Goal: Task Accomplishment & Management: Manage account settings

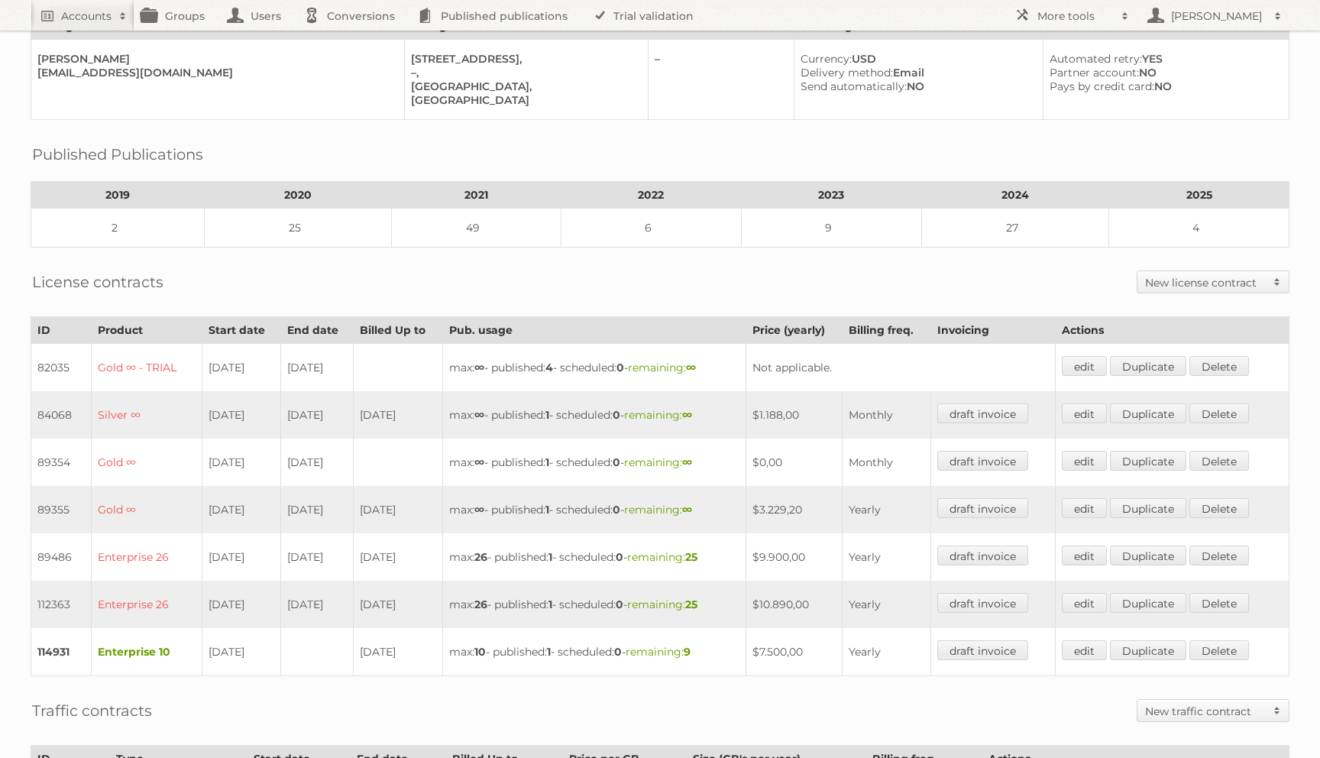
scroll to position [613, 0]
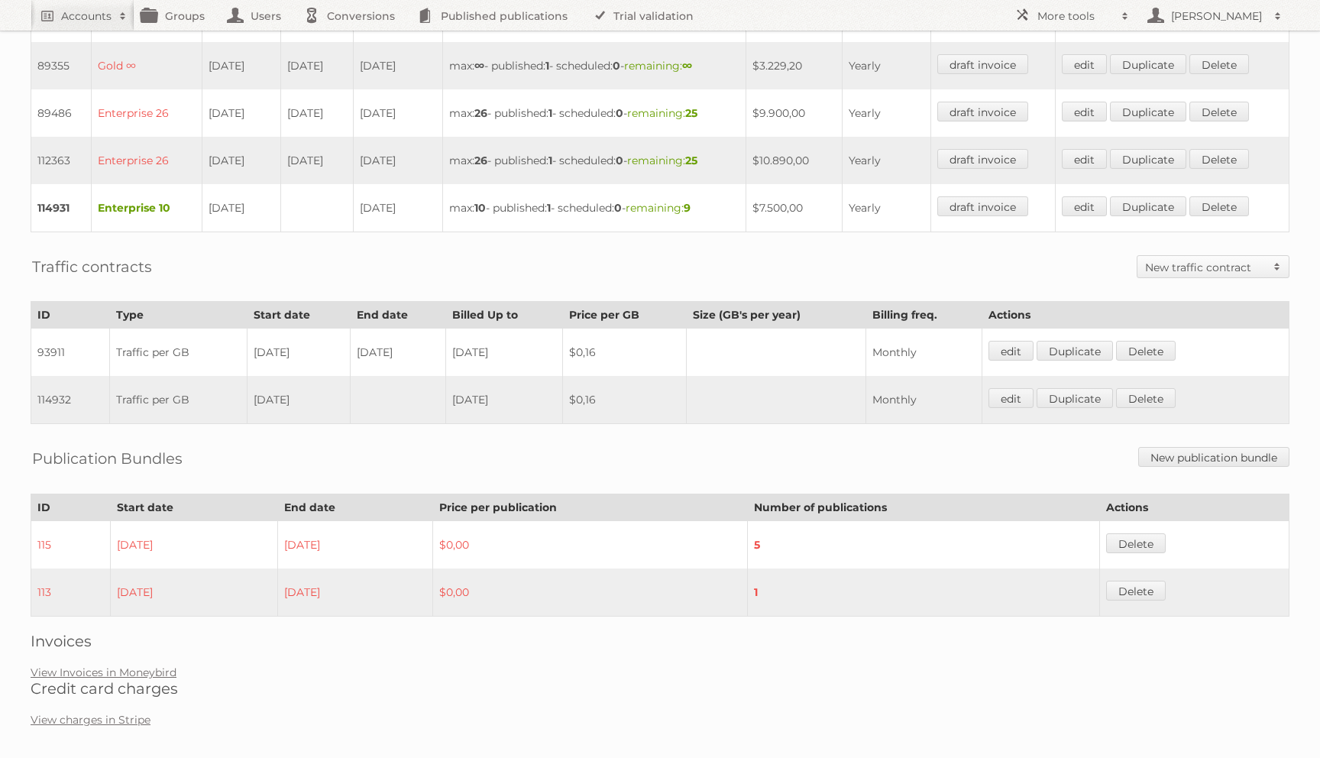
click at [131, 651] on div "Account 72584: Danube Home Audits Groups Edit Impersonate Before, this account …" at bounding box center [660, 64] width 1320 height 1355
click at [131, 665] on link "View Invoices in Moneybird" at bounding box center [104, 672] width 146 height 14
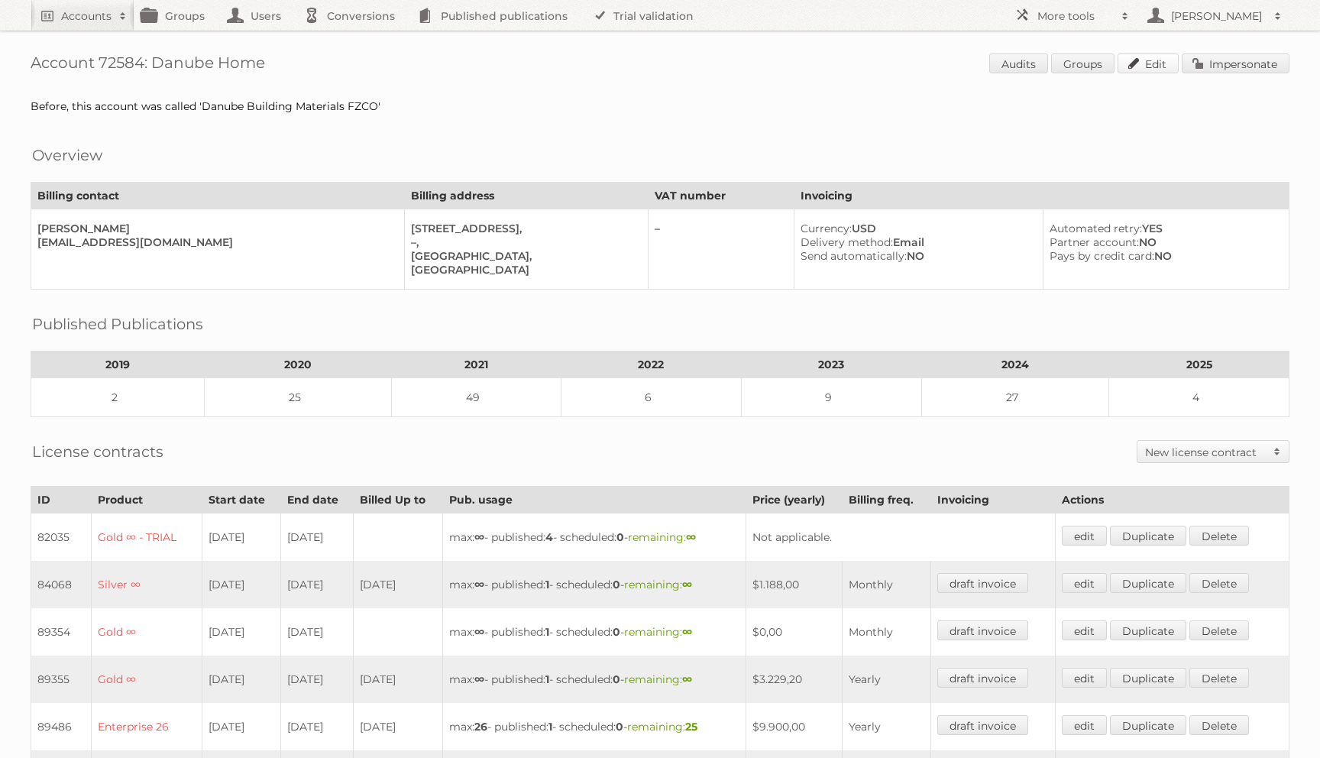
click at [1151, 66] on link "Edit" at bounding box center [1147, 63] width 61 height 20
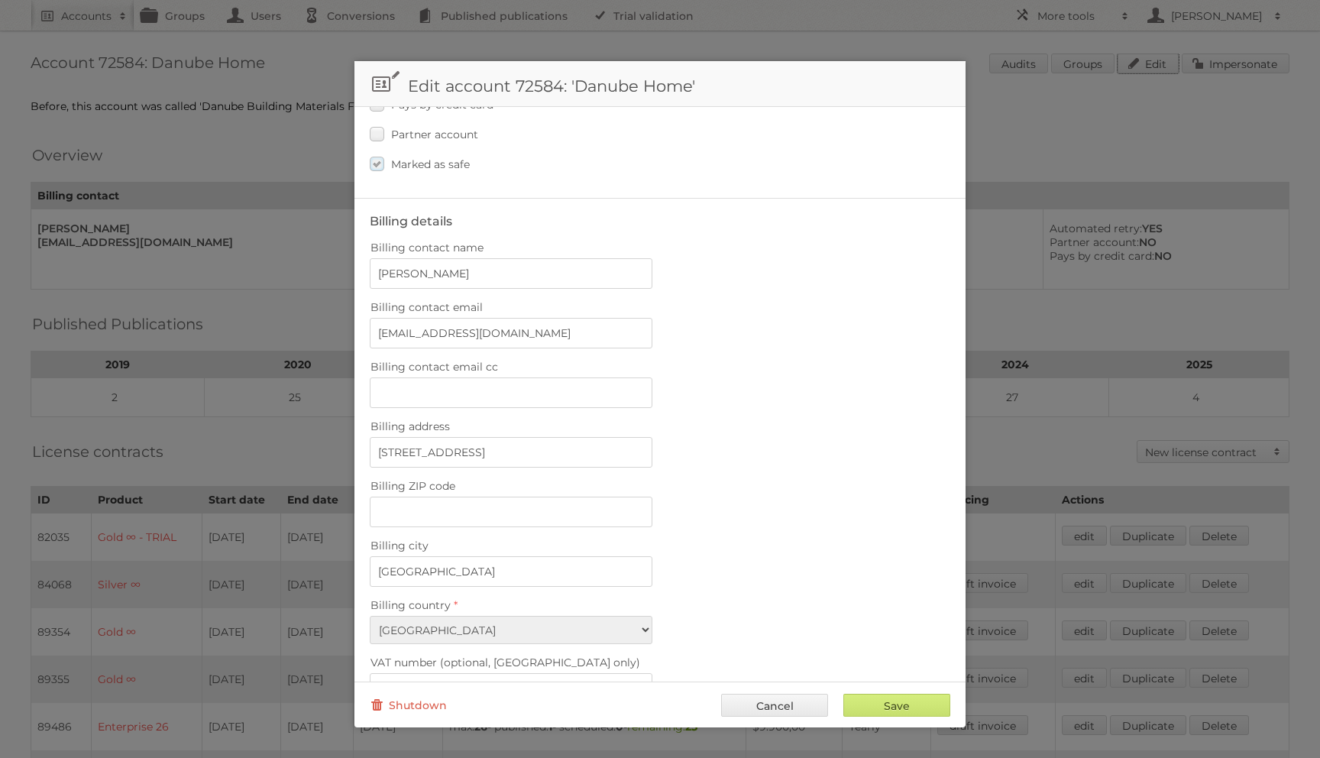
scroll to position [459, 0]
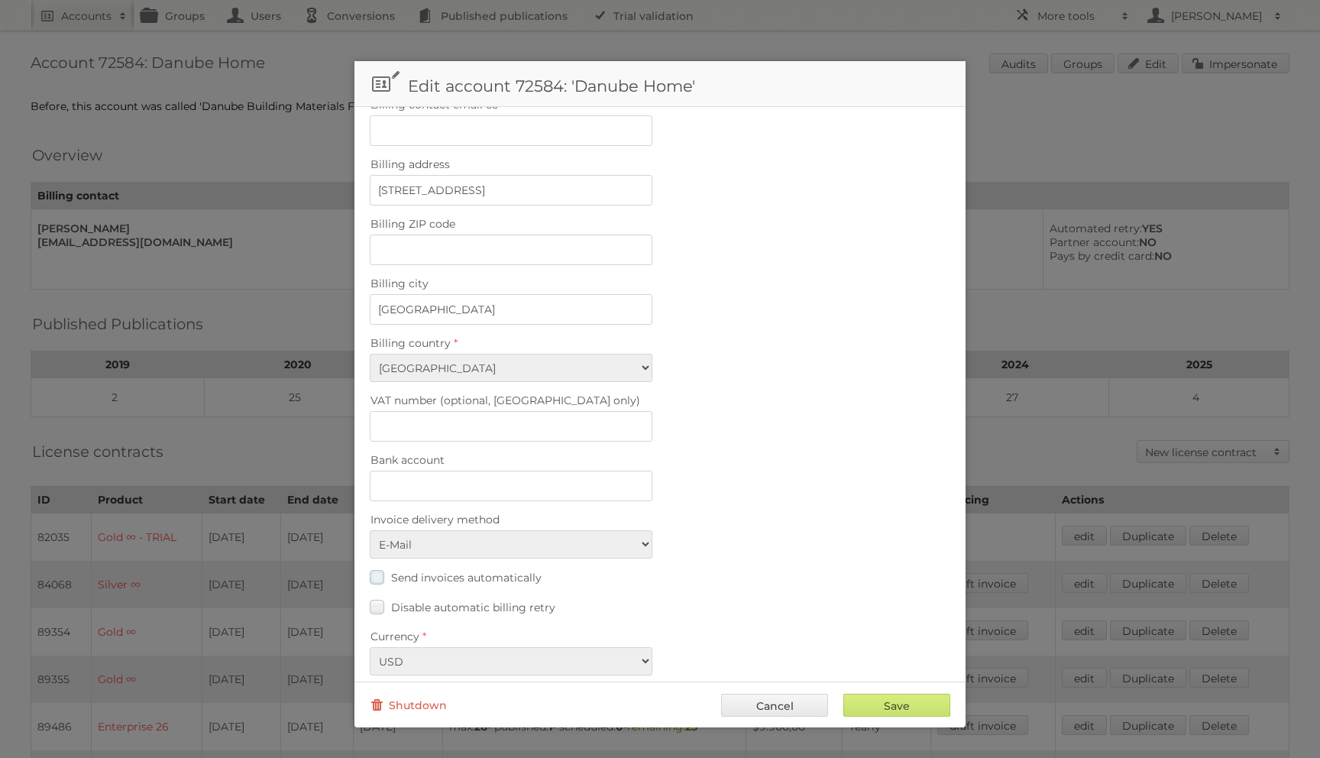
click at [406, 570] on span "Send invoices automatically" at bounding box center [466, 577] width 150 height 14
click at [0, 0] on input "Send invoices automatically" at bounding box center [0, 0] width 0 height 0
click at [878, 692] on div "Save Cancel Shutdown" at bounding box center [659, 704] width 611 height 46
click at [878, 695] on input "Save" at bounding box center [896, 704] width 107 height 23
type input "..."
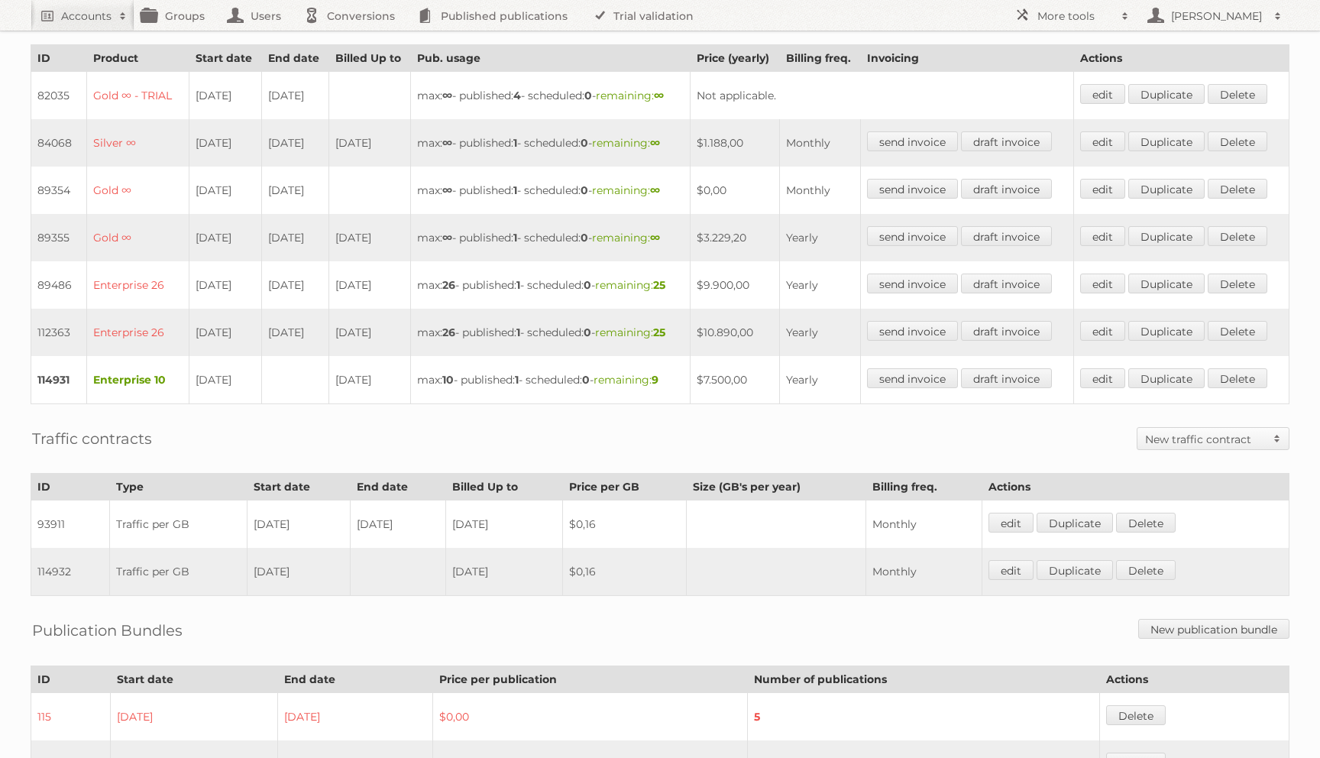
scroll to position [441, 0]
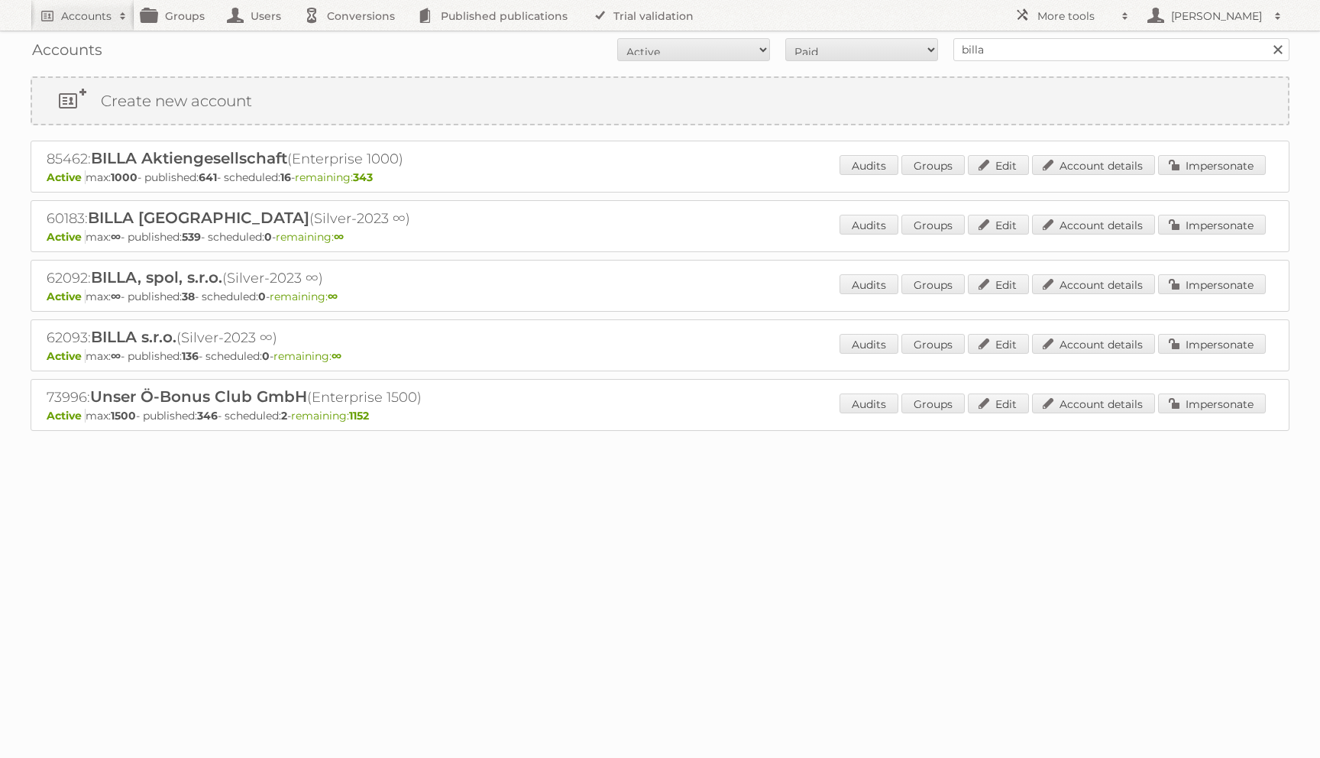
click at [1238, 178] on p "Active max: 1000 - published: 641 - scheduled: 16 - remaining: 343" at bounding box center [660, 177] width 1226 height 14
click at [1238, 173] on link "Impersonate" at bounding box center [1212, 165] width 108 height 20
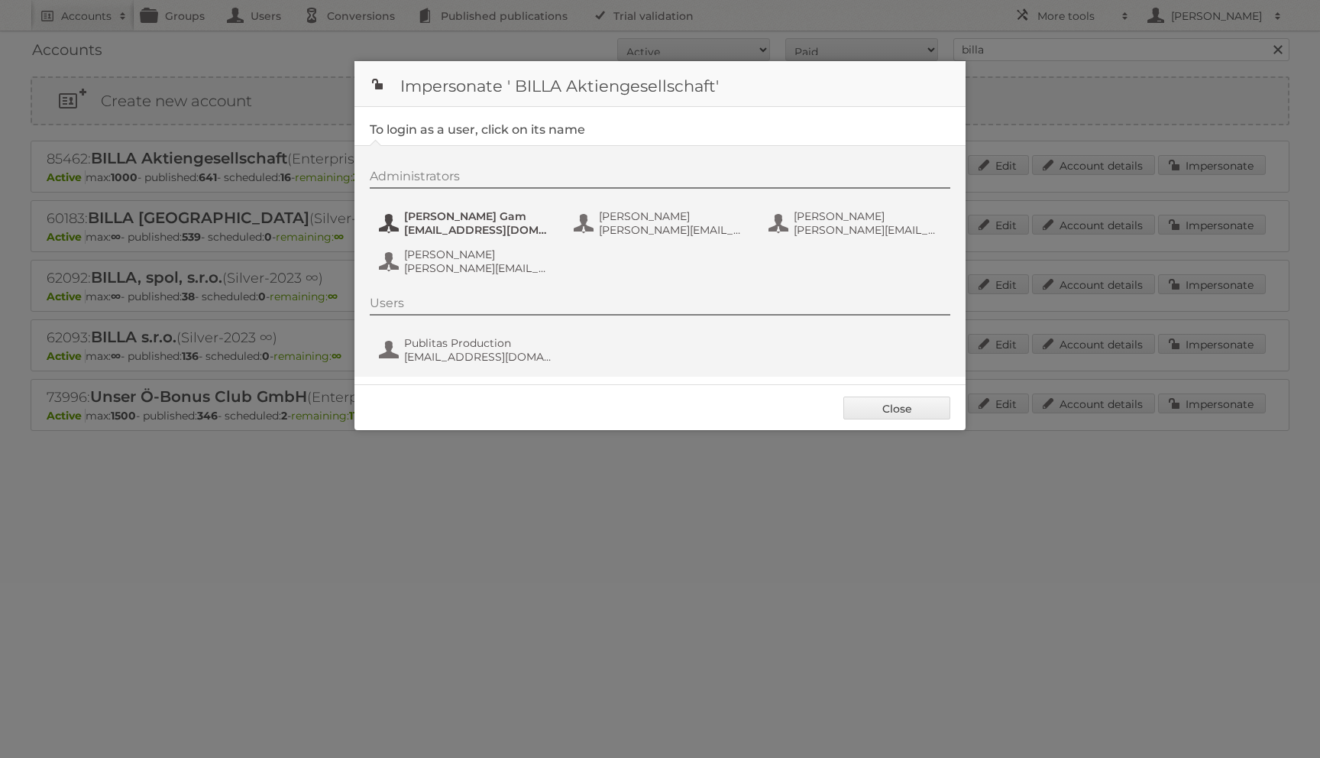
click at [456, 225] on span "i.gam@billa.at" at bounding box center [478, 230] width 148 height 14
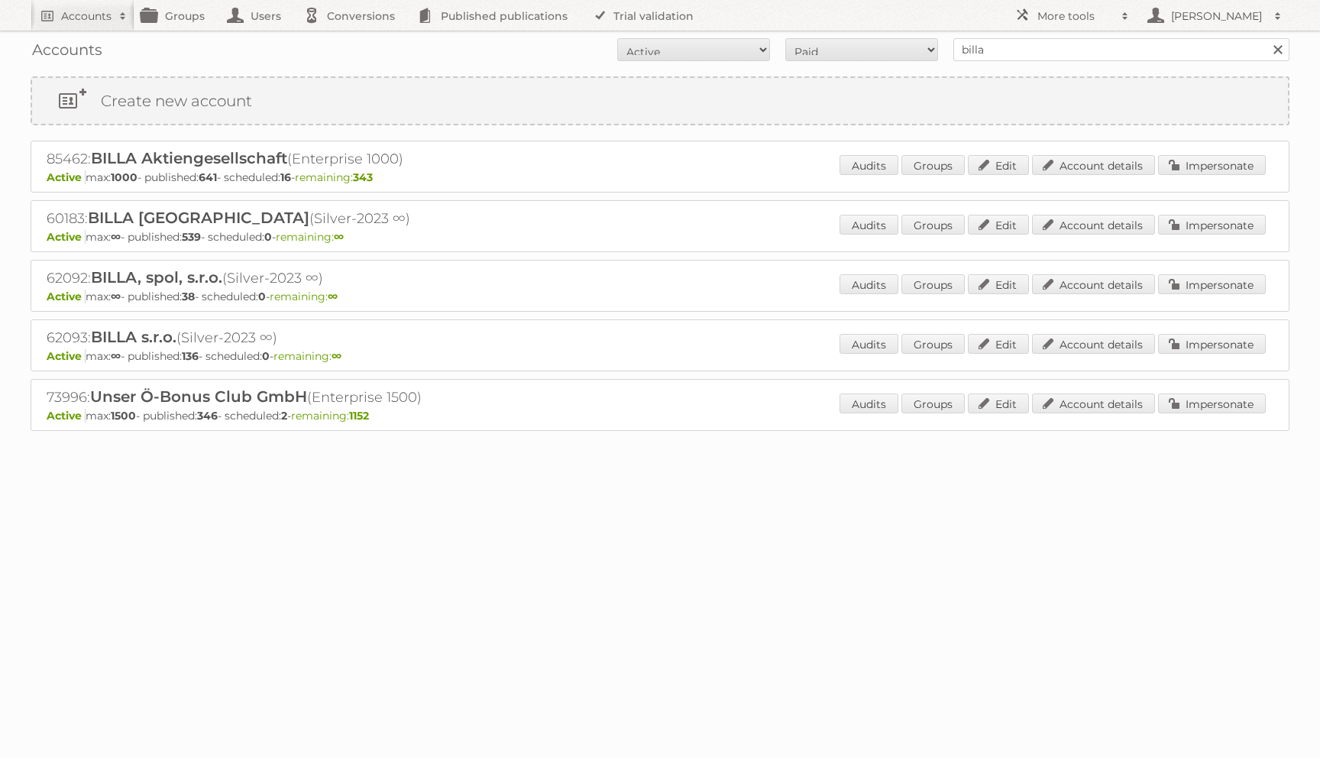
click at [1112, 174] on div "Audits Groups Edit Account details Impersonate" at bounding box center [1052, 166] width 426 height 23
click at [1112, 174] on link "Account details" at bounding box center [1093, 165] width 123 height 20
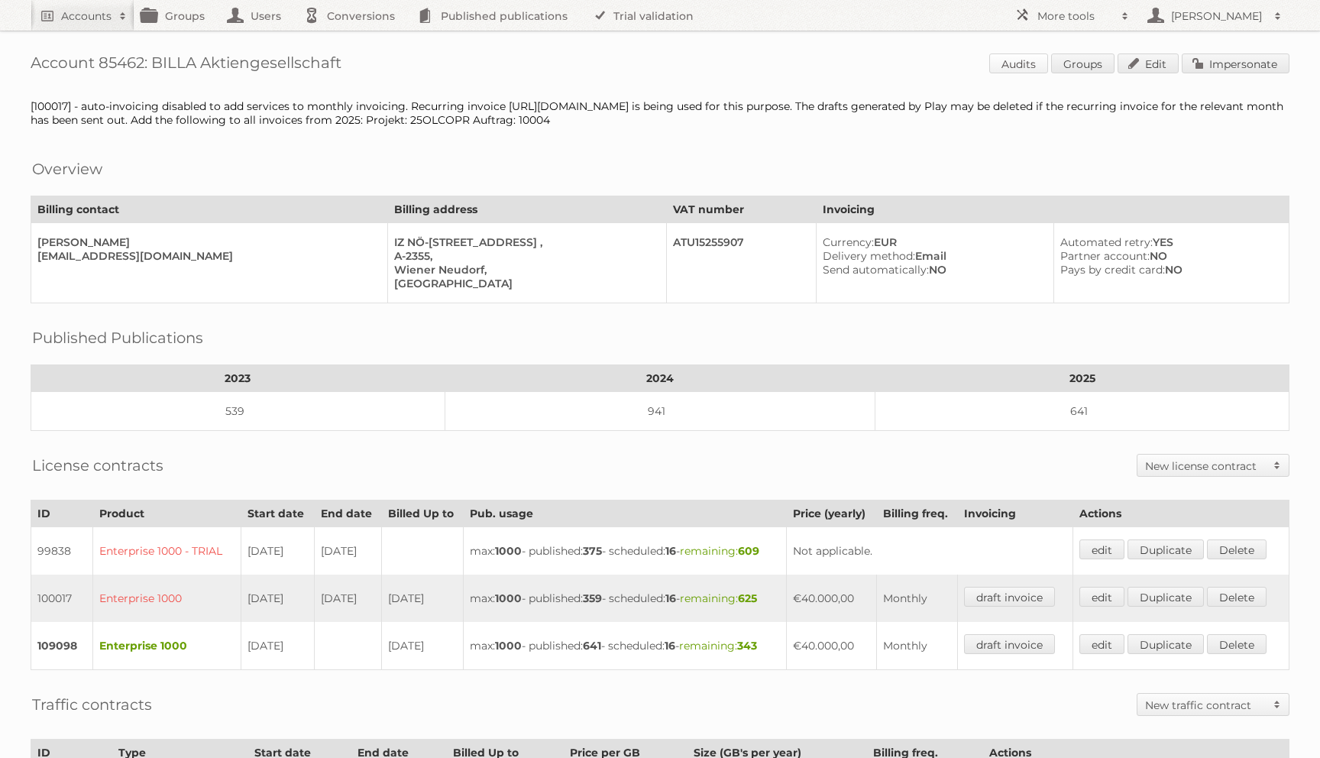
click at [1007, 64] on link "Audits" at bounding box center [1018, 63] width 59 height 20
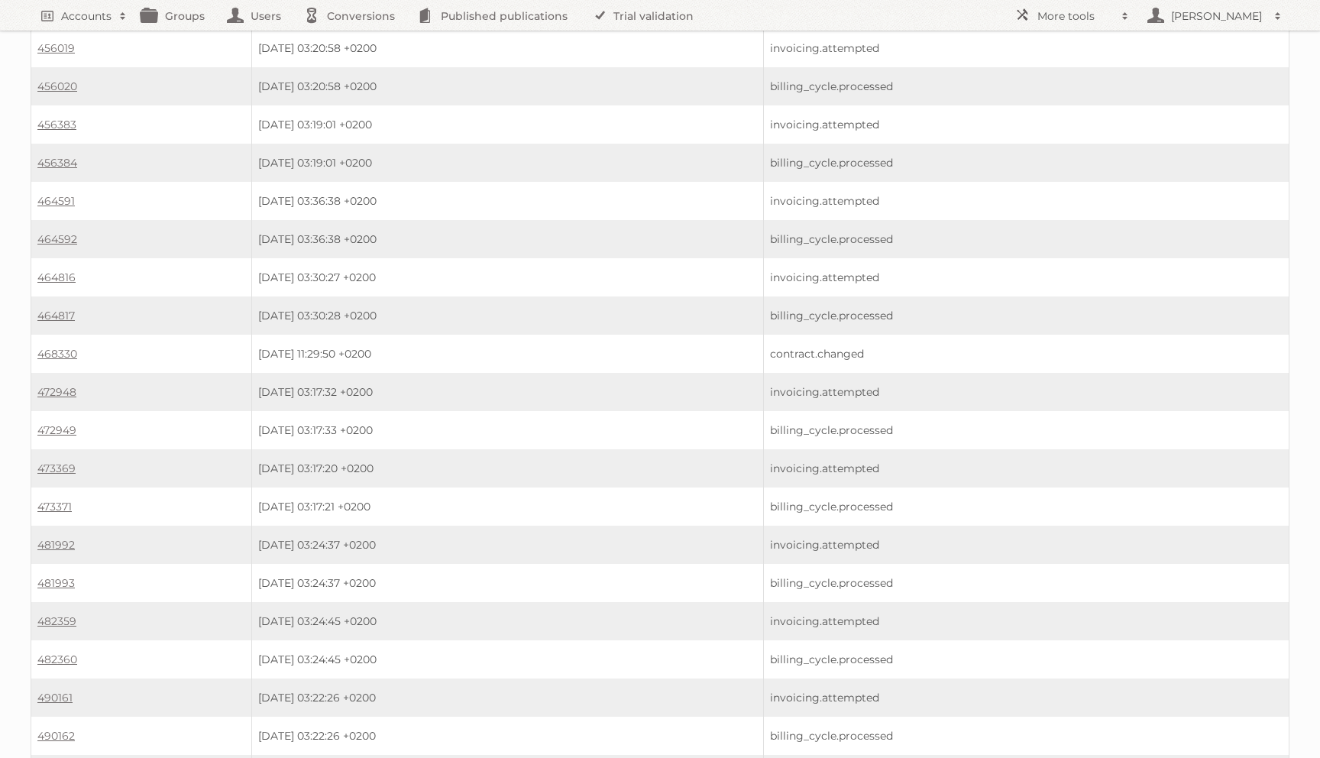
scroll to position [2972, 0]
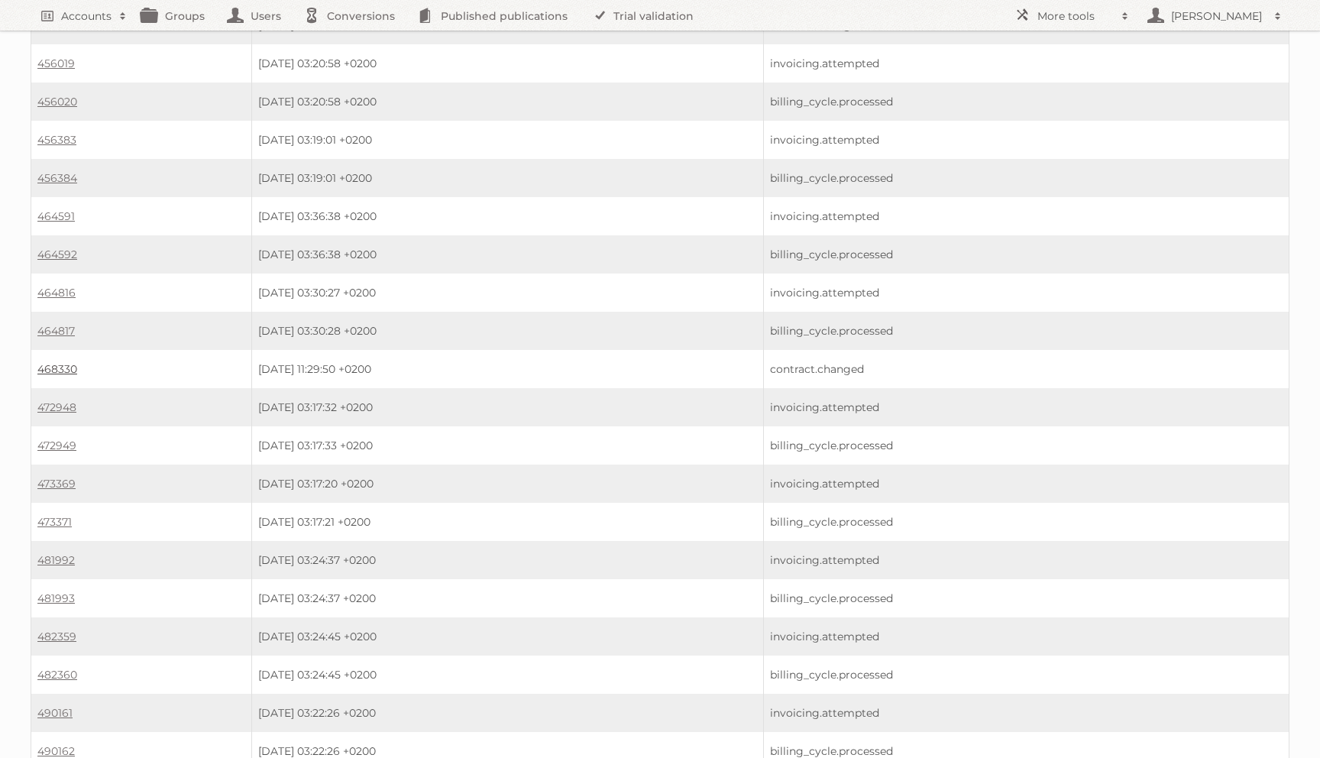
click at [69, 362] on link "468330" at bounding box center [57, 369] width 40 height 14
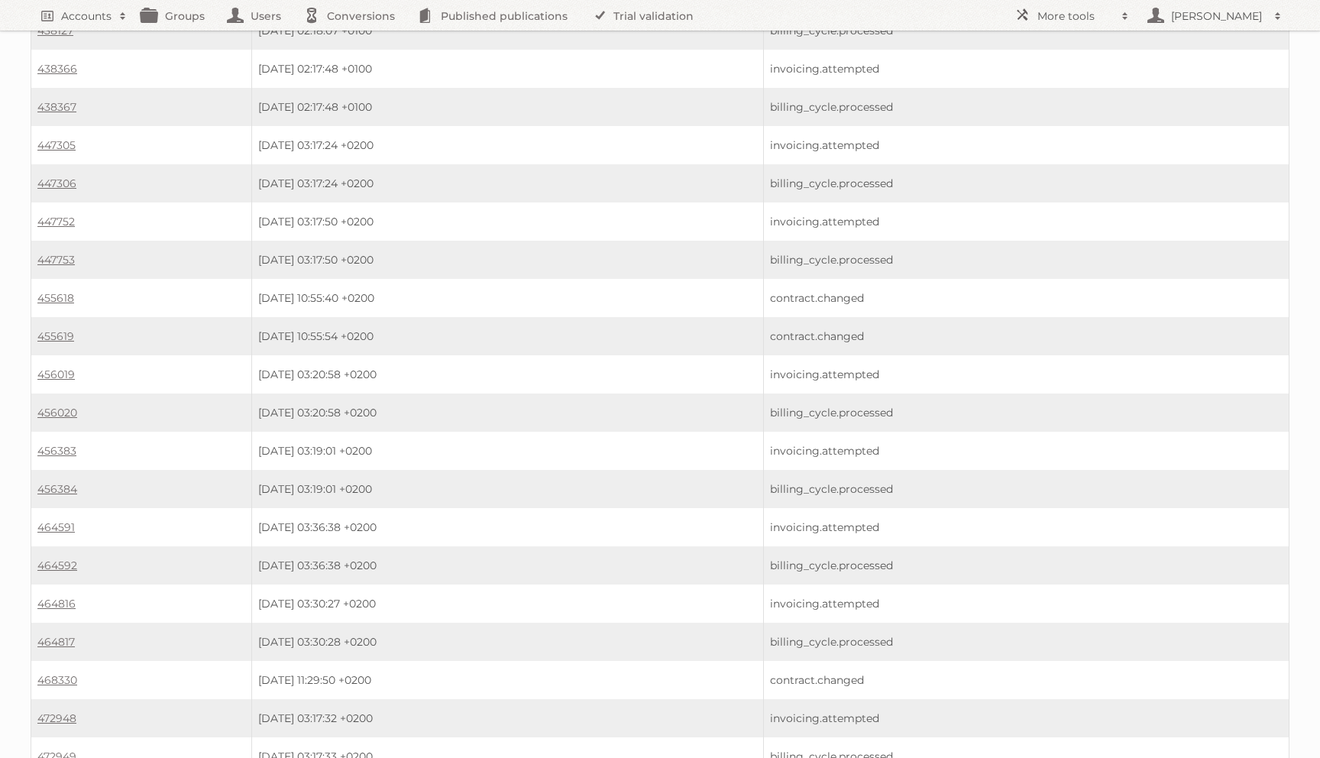
scroll to position [2652, 0]
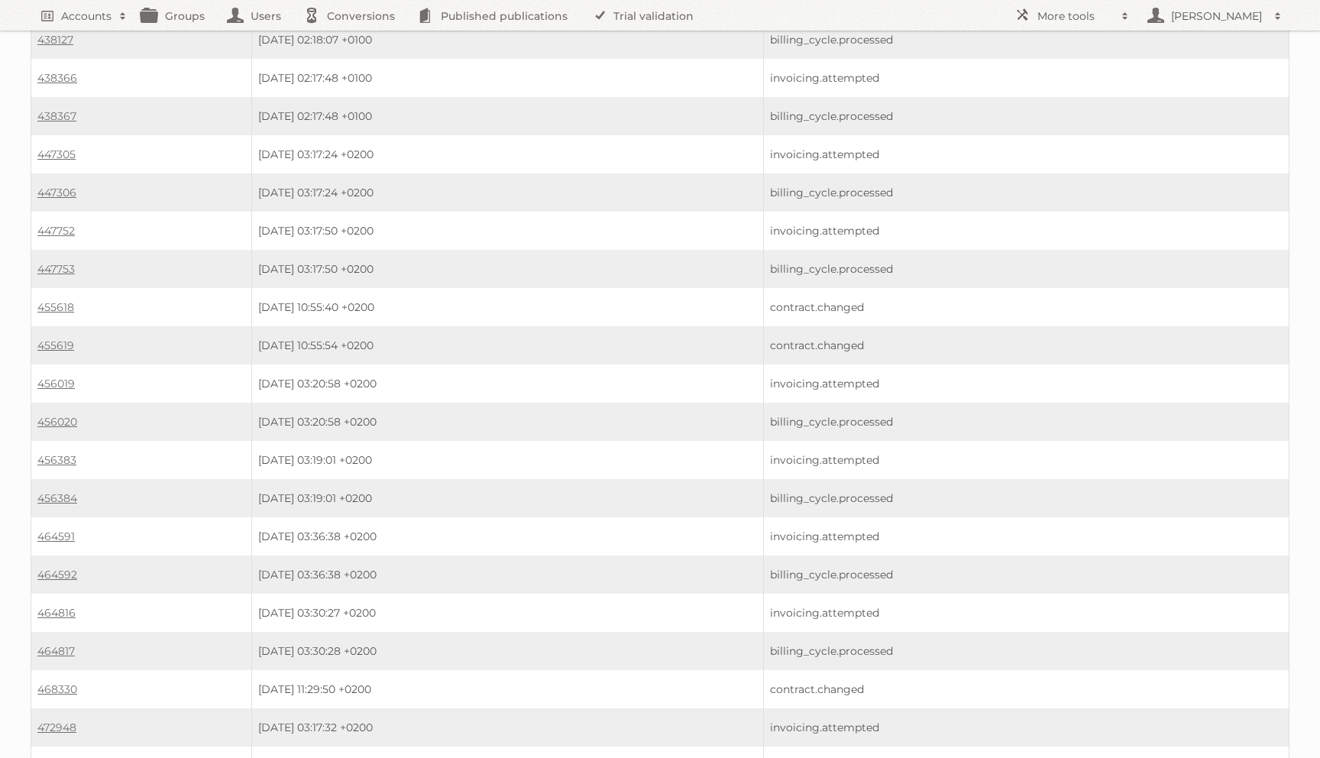
click at [69, 326] on td "455619" at bounding box center [141, 345] width 221 height 38
click at [68, 338] on link "455619" at bounding box center [55, 345] width 37 height 14
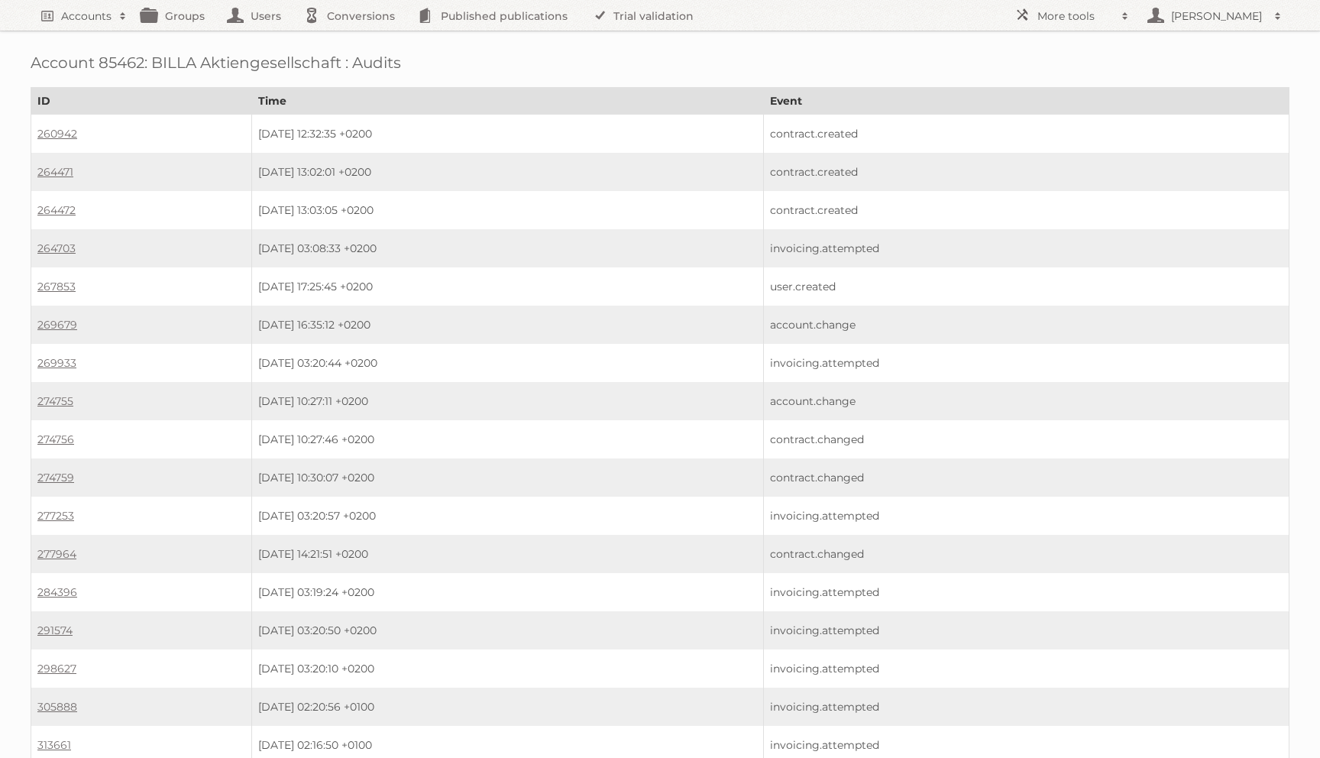
scroll to position [2652, 0]
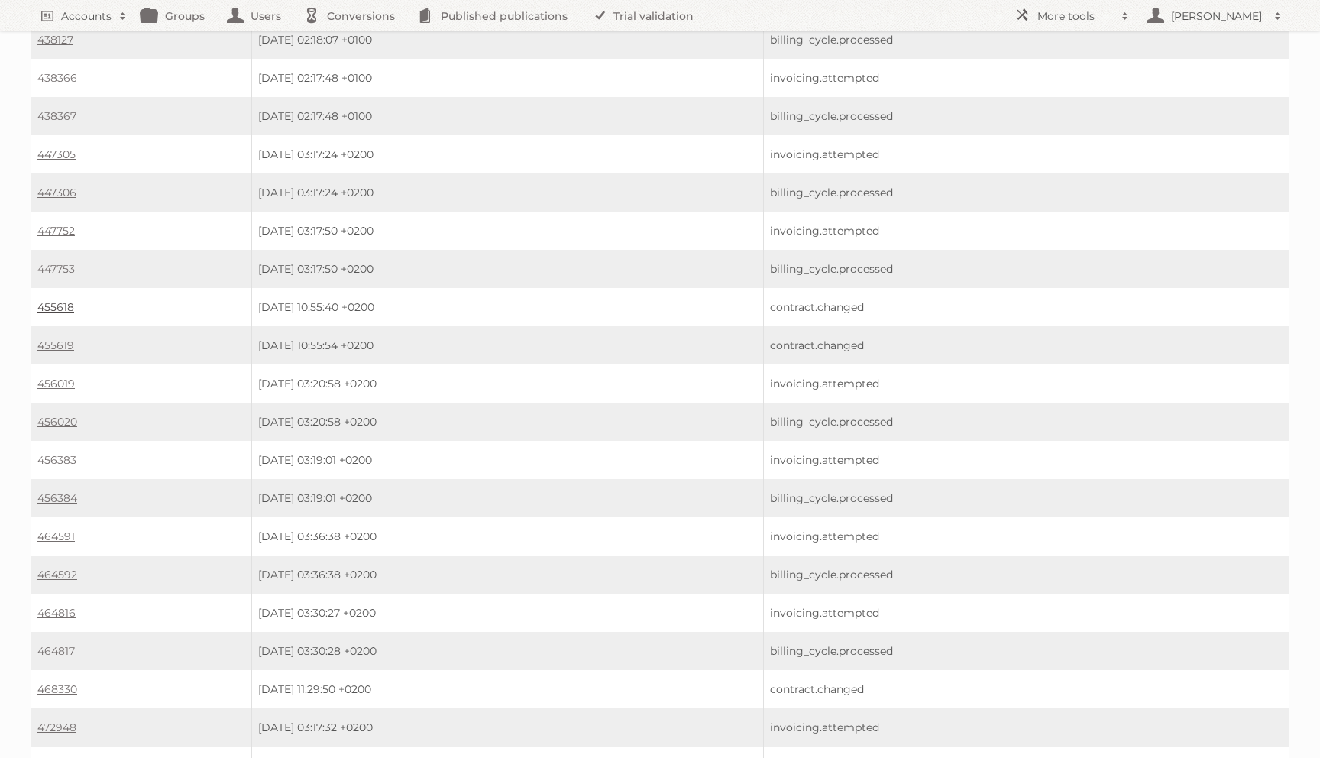
click at [59, 300] on link "455618" at bounding box center [55, 307] width 37 height 14
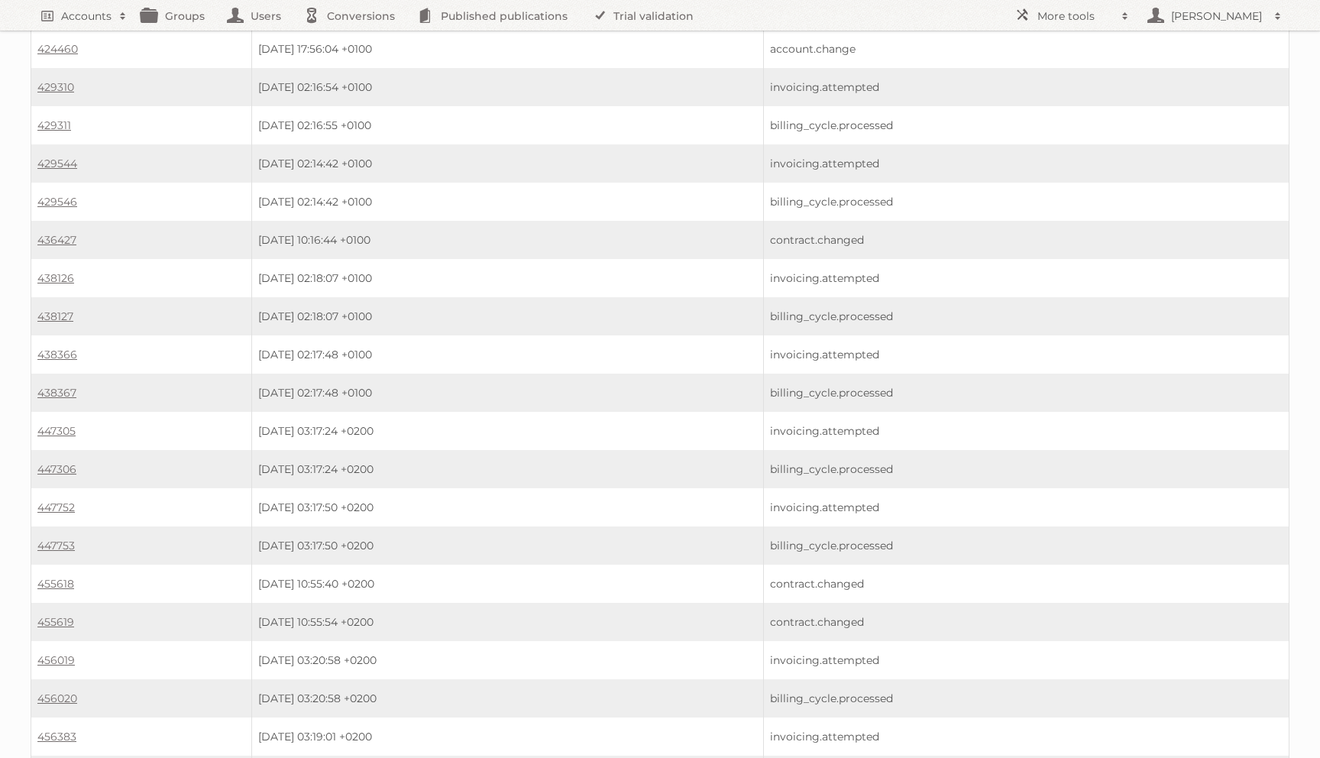
scroll to position [2373, 0]
click at [57, 236] on link "436427" at bounding box center [56, 243] width 39 height 14
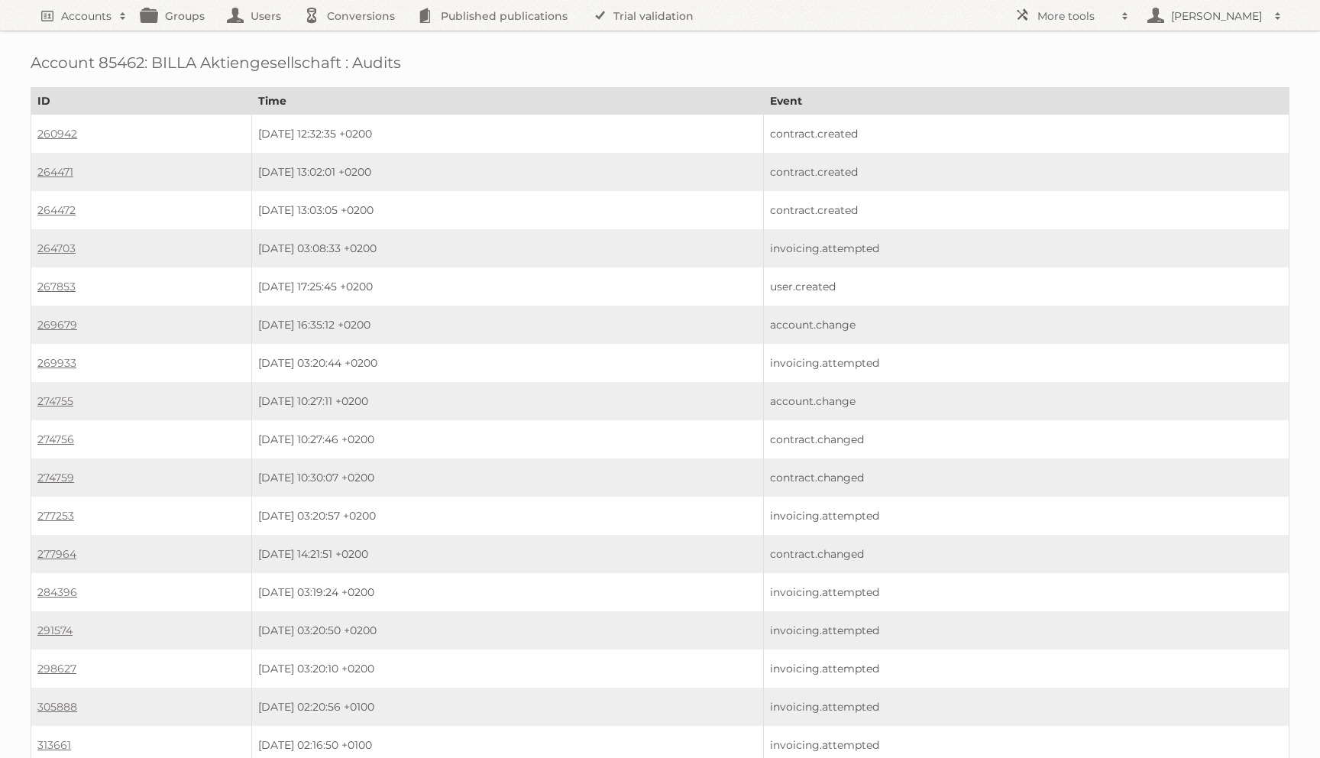
scroll to position [2373, 0]
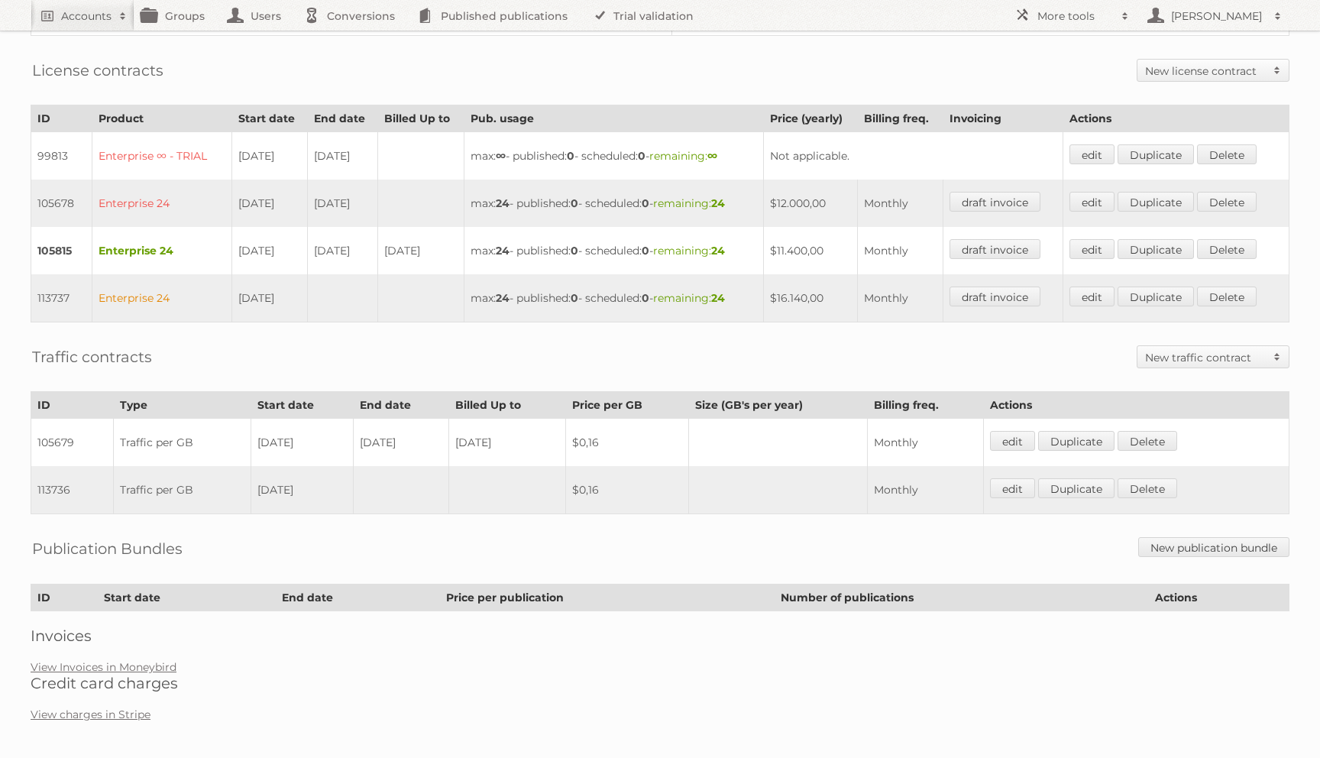
scroll to position [403, 0]
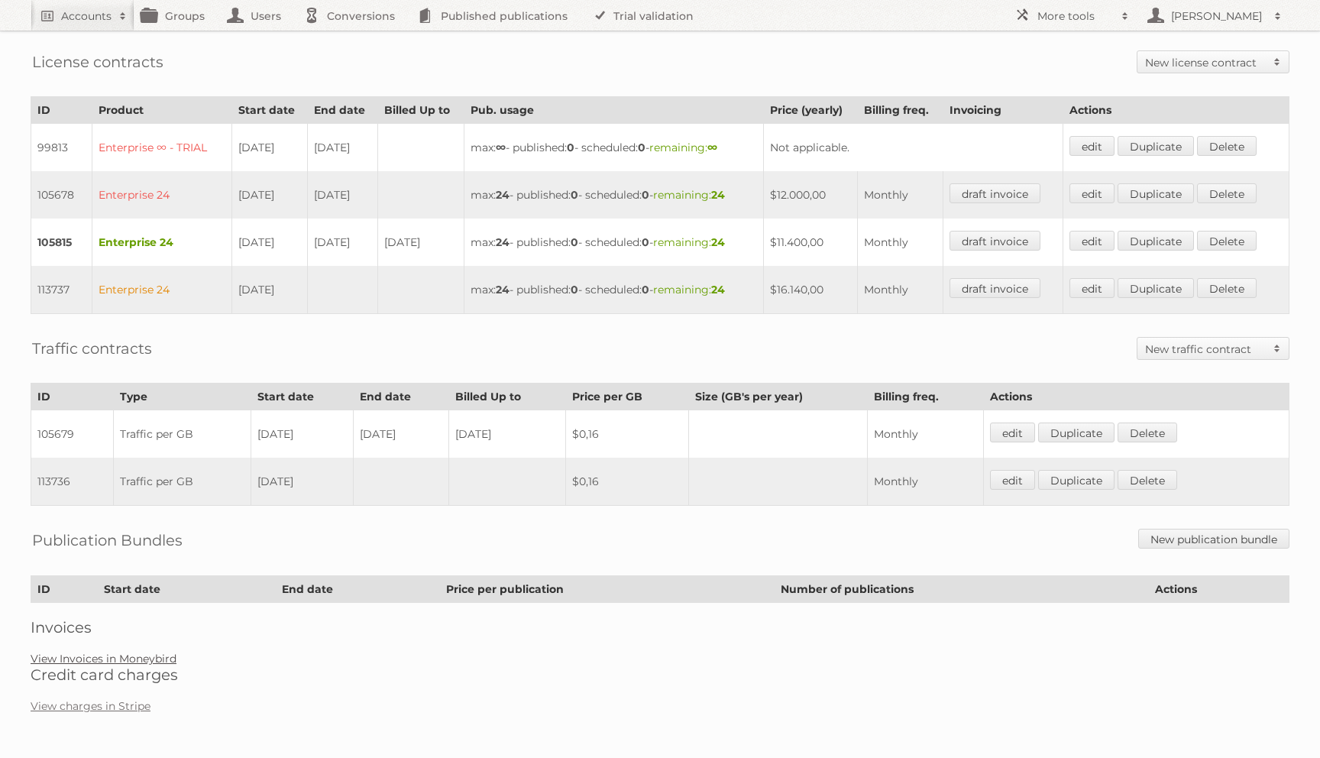
click at [67, 654] on link "View Invoices in Moneybird" at bounding box center [104, 658] width 146 height 14
click at [385, 357] on div "Traffic contracts New traffic contract Traffic bundle Traffic per GB" at bounding box center [660, 348] width 1259 height 38
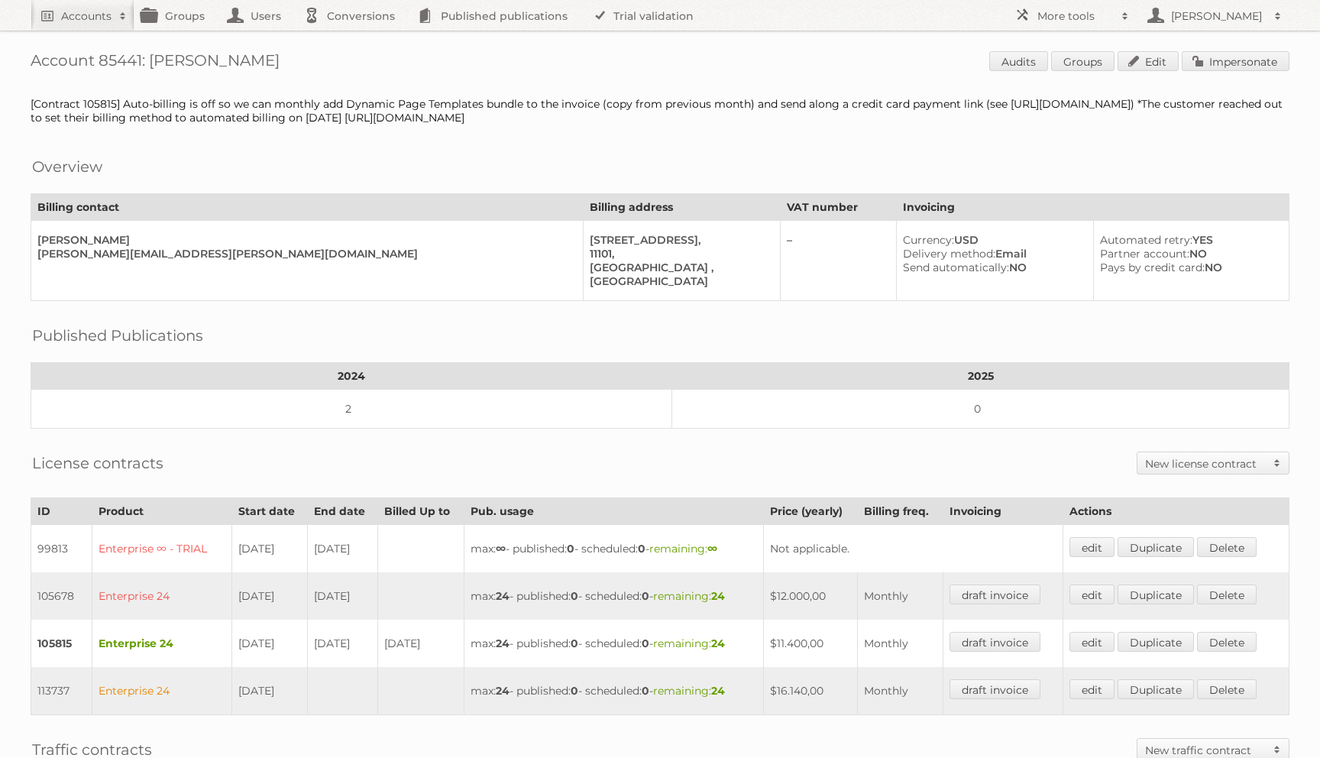
scroll to position [0, 0]
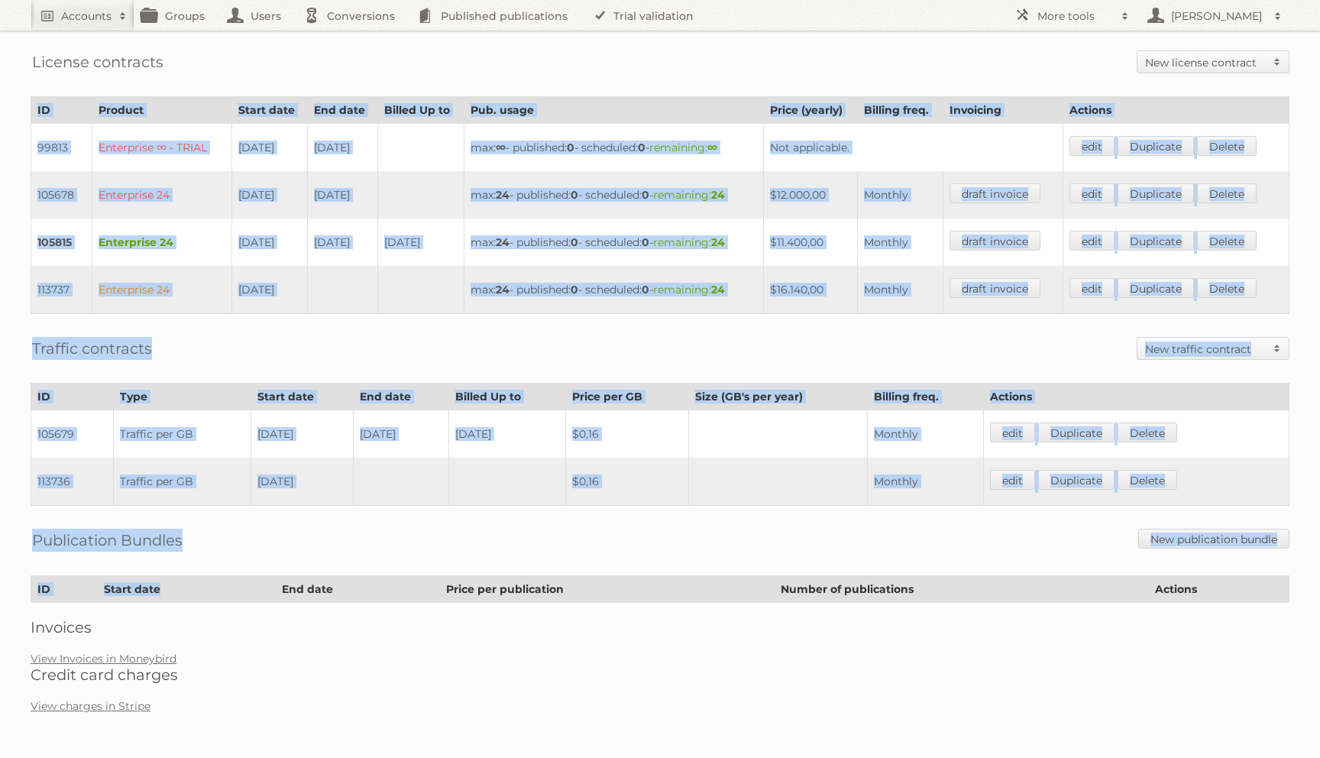
drag, startPoint x: 267, startPoint y: 93, endPoint x: 267, endPoint y: 621, distance: 527.7
click at [267, 621] on div "Account 85441: [PERSON_NAME] Audits Groups Edit Impersonate [Contract 105815] A…" at bounding box center [660, 162] width 1320 height 1131
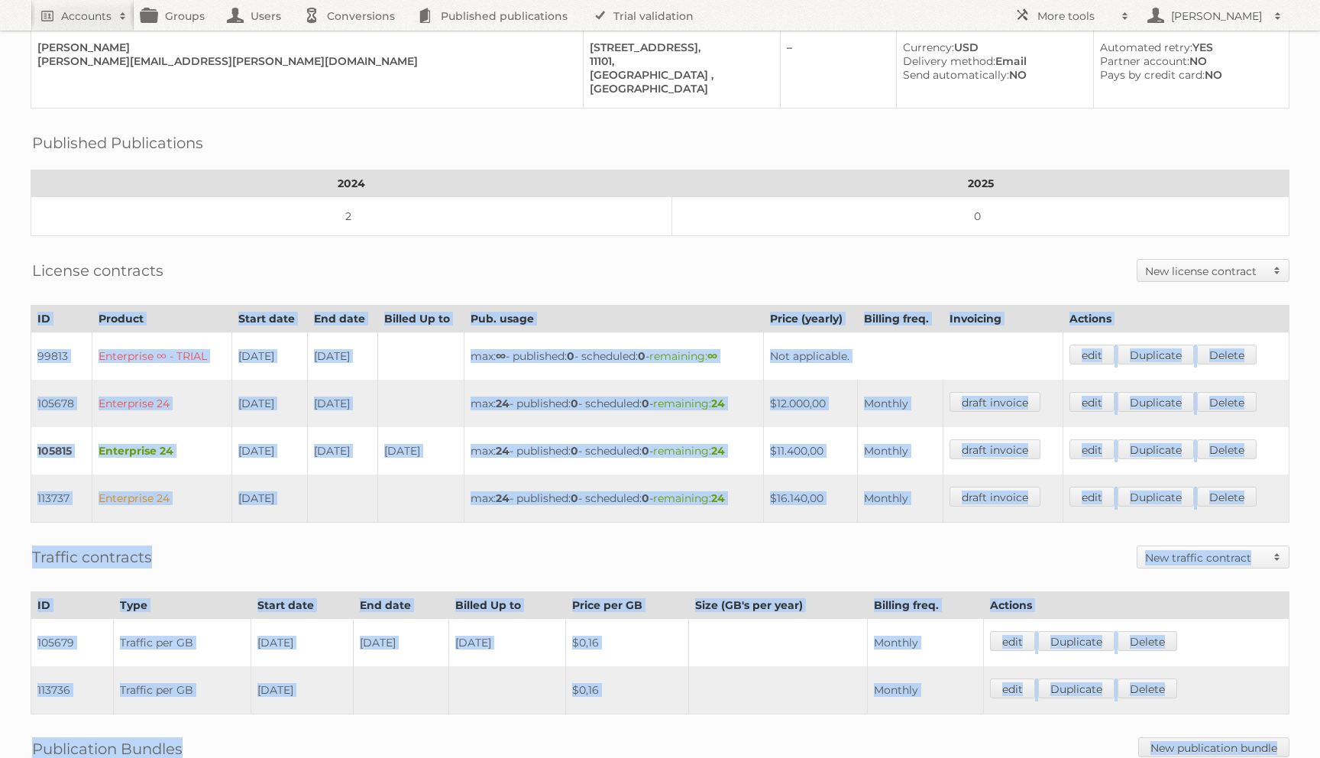
scroll to position [0, 0]
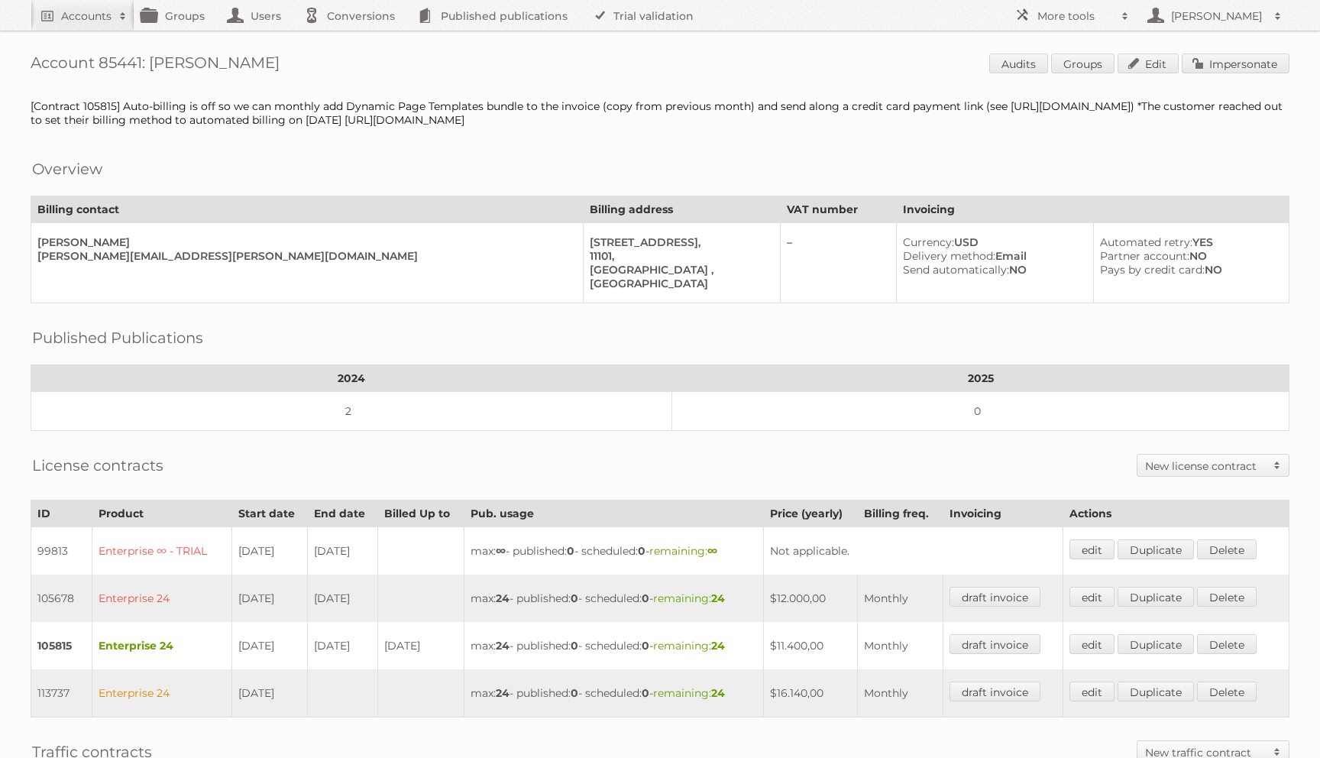
click at [293, 417] on td "2" at bounding box center [351, 411] width 641 height 39
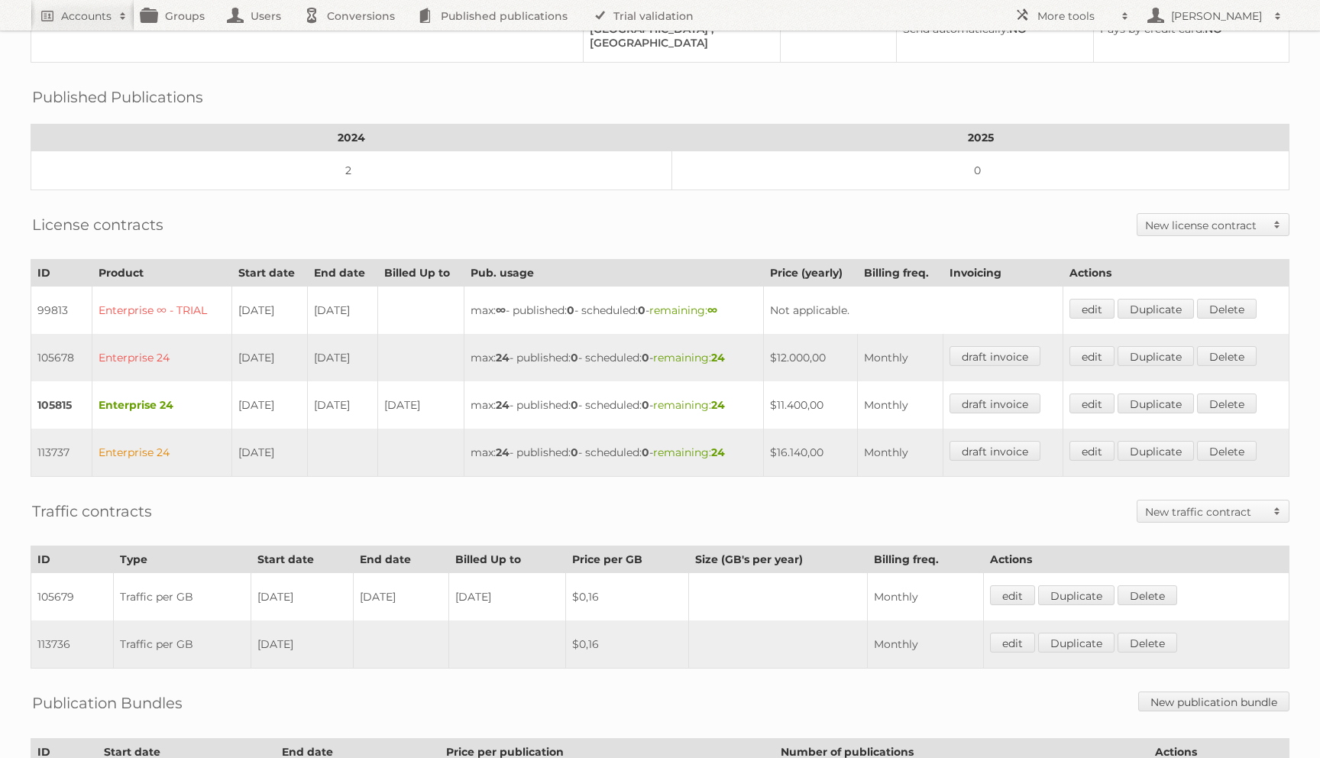
scroll to position [243, 0]
